Goal: Transaction & Acquisition: Obtain resource

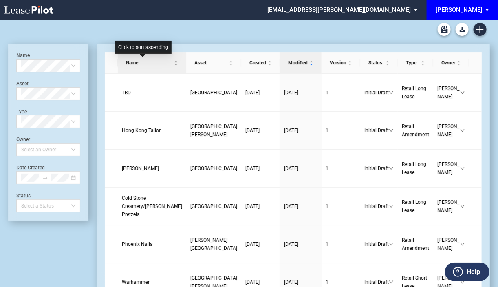
click at [155, 62] on div "Name" at bounding box center [152, 63] width 60 height 8
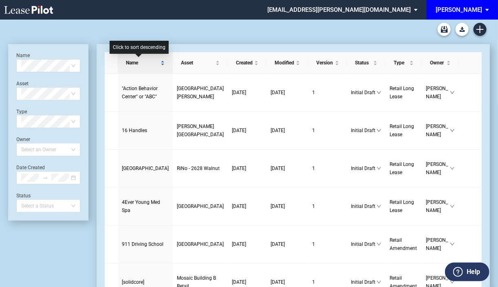
click at [148, 61] on div "Name" at bounding box center [145, 63] width 47 height 8
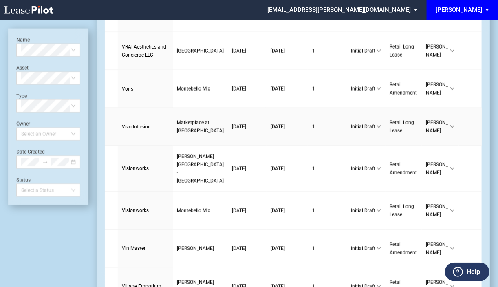
scroll to position [1519, 0]
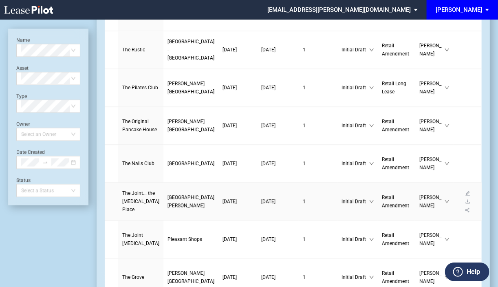
scroll to position [1658, 0]
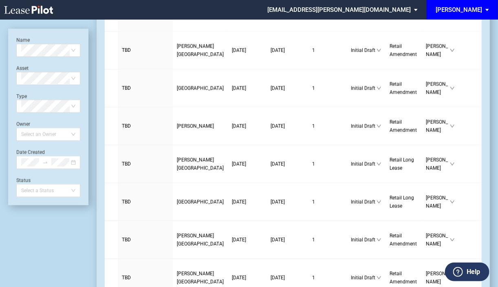
scroll to position [1413, 0]
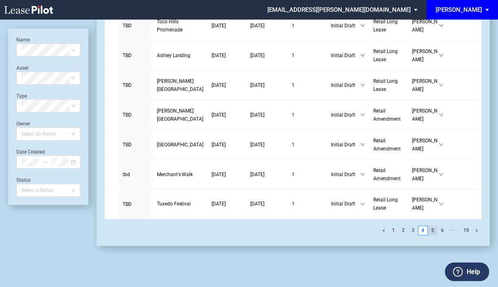
click at [433, 229] on link "5" at bounding box center [432, 230] width 9 height 9
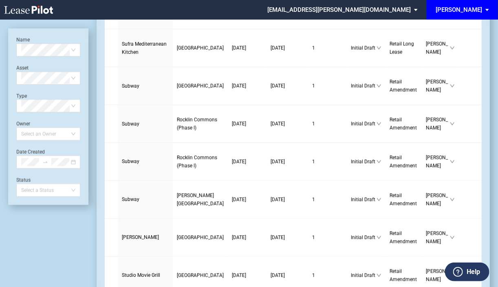
scroll to position [1463, 0]
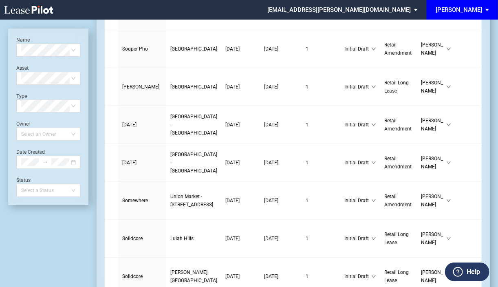
scroll to position [1018, 0]
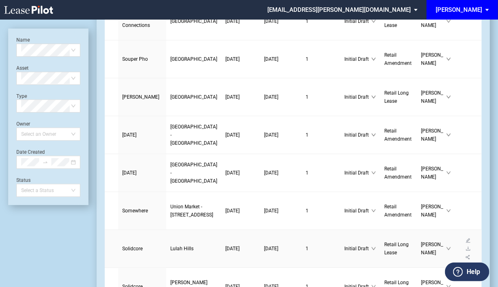
click at [138, 246] on span "Solidcore" at bounding box center [132, 249] width 20 height 6
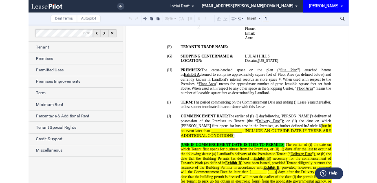
scroll to position [247, 0]
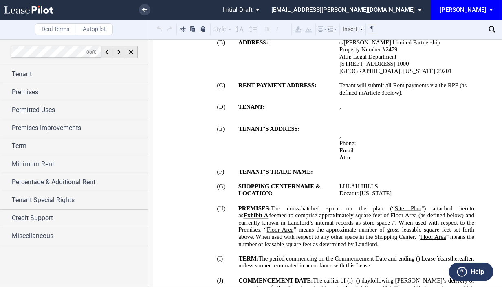
drag, startPoint x: 451, startPoint y: 35, endPoint x: 479, endPoint y: 66, distance: 42.1
click at [472, 96] on p "﻿" at bounding box center [407, 99] width 136 height 7
drag, startPoint x: 497, startPoint y: 0, endPoint x: 285, endPoint y: 63, distance: 221.7
click at [285, 63] on td "!!SET_LEVEL_1!! !!ARTICLE_LEVEL_2!! (B) ADDRESS:" at bounding box center [249, 60] width 150 height 43
drag, startPoint x: 298, startPoint y: 12, endPoint x: 286, endPoint y: 10, distance: 12.3
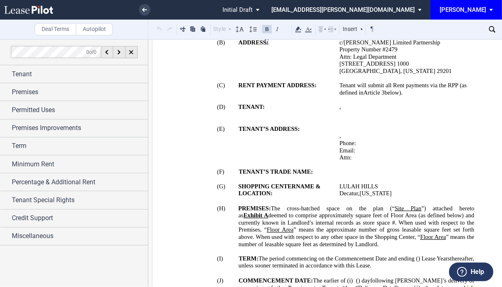
click at [218, 10] on div at bounding box center [208, 10] width 18 height 20
click at [490, 9] on span "EDENS: \aEDENS\a" at bounding box center [493, 10] width 10 height 20
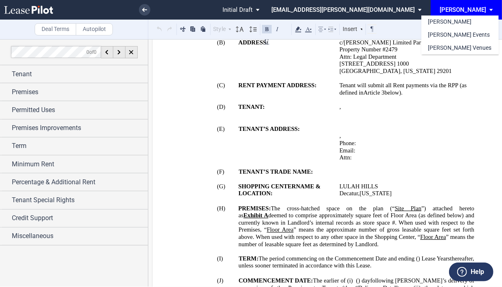
click at [463, 117] on md-backdrop at bounding box center [251, 143] width 502 height 287
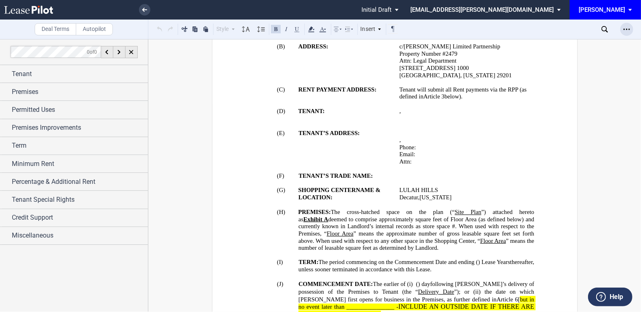
click at [501, 29] on use "Open Lease options menu" at bounding box center [626, 29] width 7 height 1
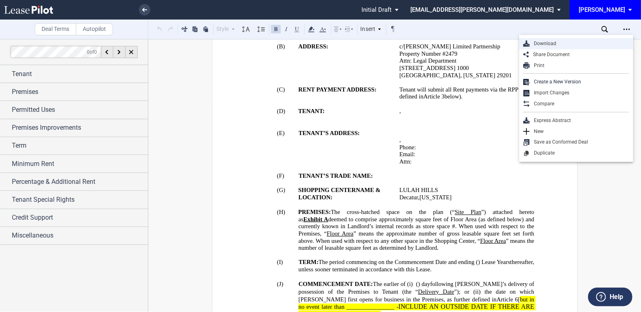
click at [501, 44] on div "Download" at bounding box center [579, 43] width 99 height 7
